Goal: Information Seeking & Learning: Learn about a topic

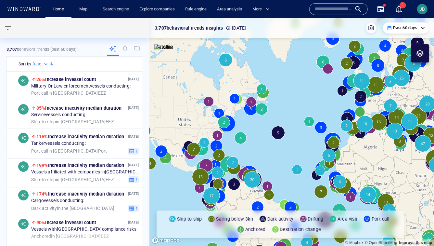
click at [323, 9] on input "text" at bounding box center [333, 9] width 37 height 10
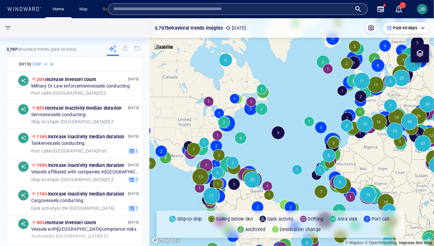
paste input "*******"
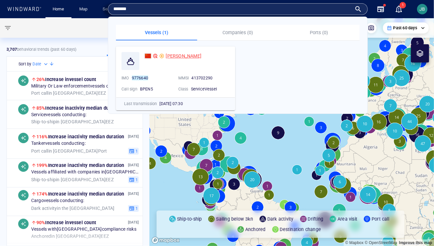
type input "*******"
click at [178, 55] on span "[PERSON_NAME]" at bounding box center [184, 55] width 36 height 5
